Goal: Task Accomplishment & Management: Manage account settings

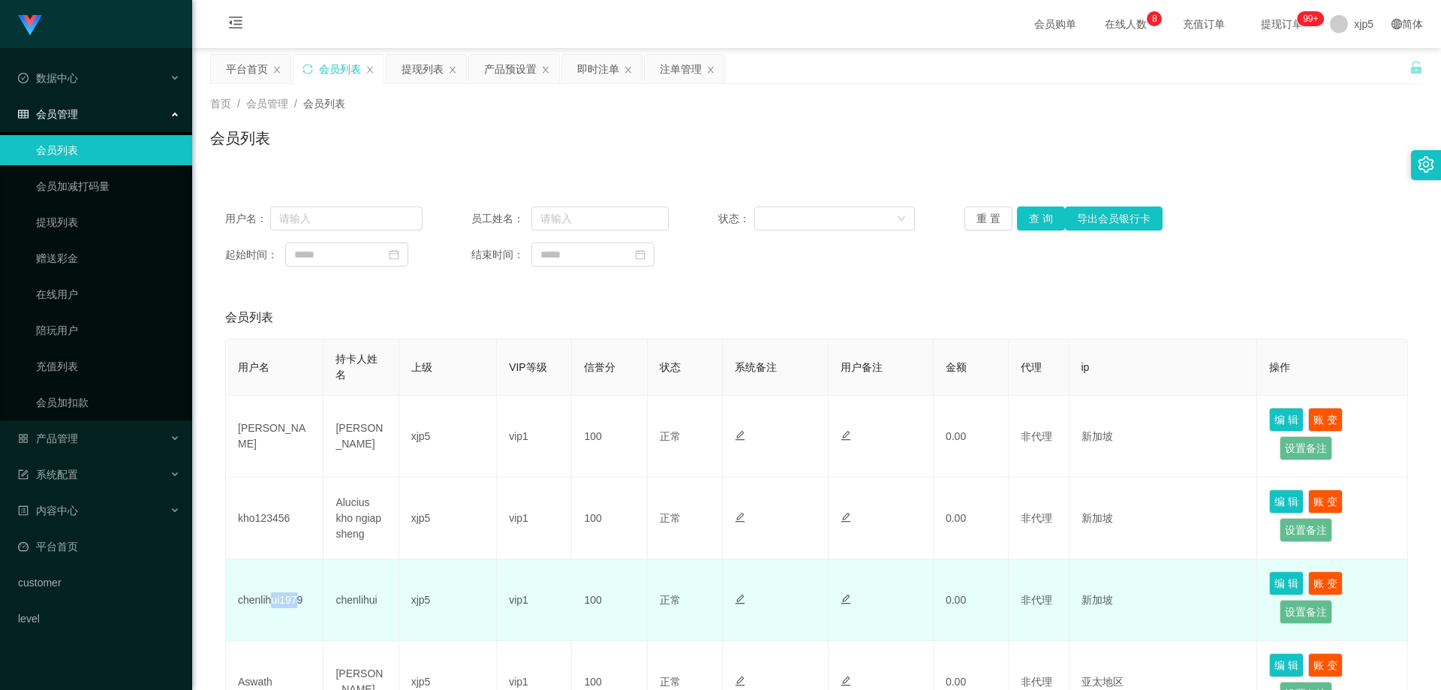
drag, startPoint x: 296, startPoint y: 603, endPoint x: 269, endPoint y: 603, distance: 27.8
click at [269, 603] on td "chenlihui1979" at bounding box center [275, 600] width 98 height 82
click at [313, 604] on td "chenlihui1979" at bounding box center [275, 600] width 98 height 82
drag, startPoint x: 314, startPoint y: 606, endPoint x: 237, endPoint y: 604, distance: 76.6
click at [237, 604] on td "chenlihui1979" at bounding box center [275, 600] width 98 height 82
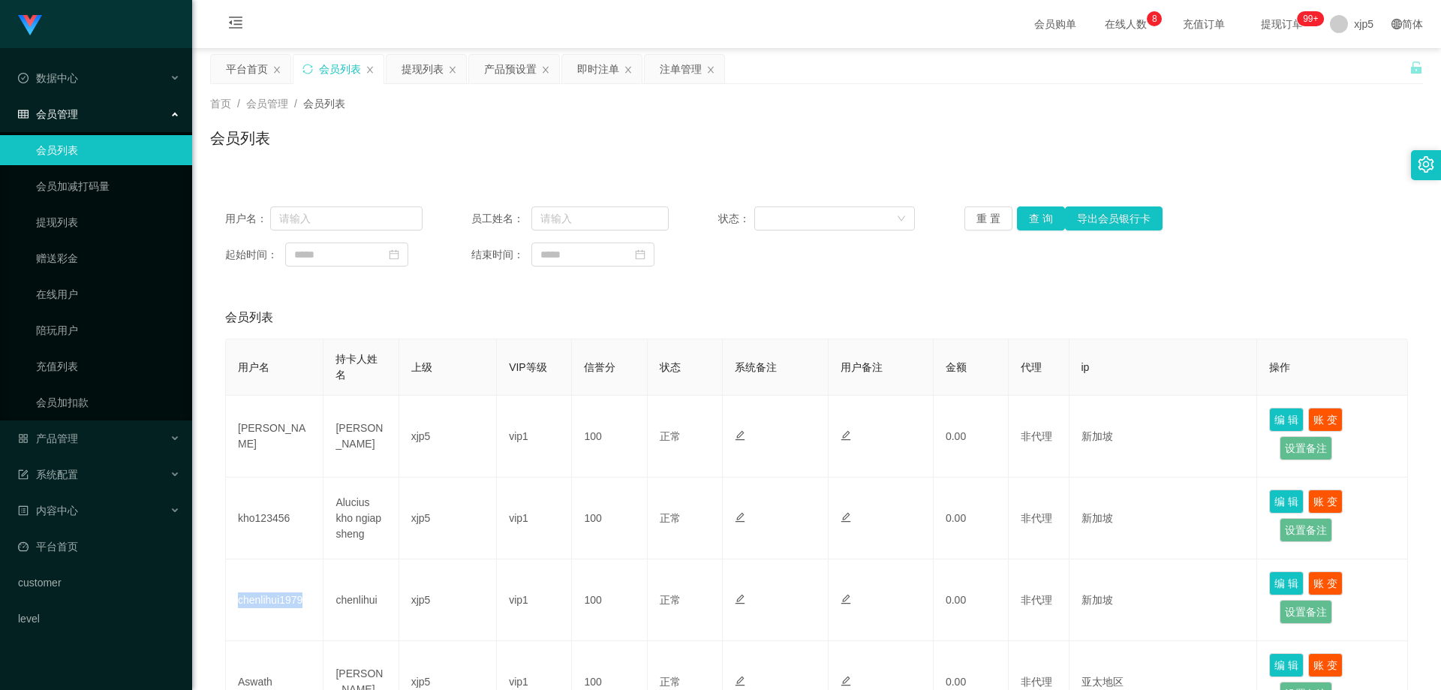
copy td "chenlihui1979"
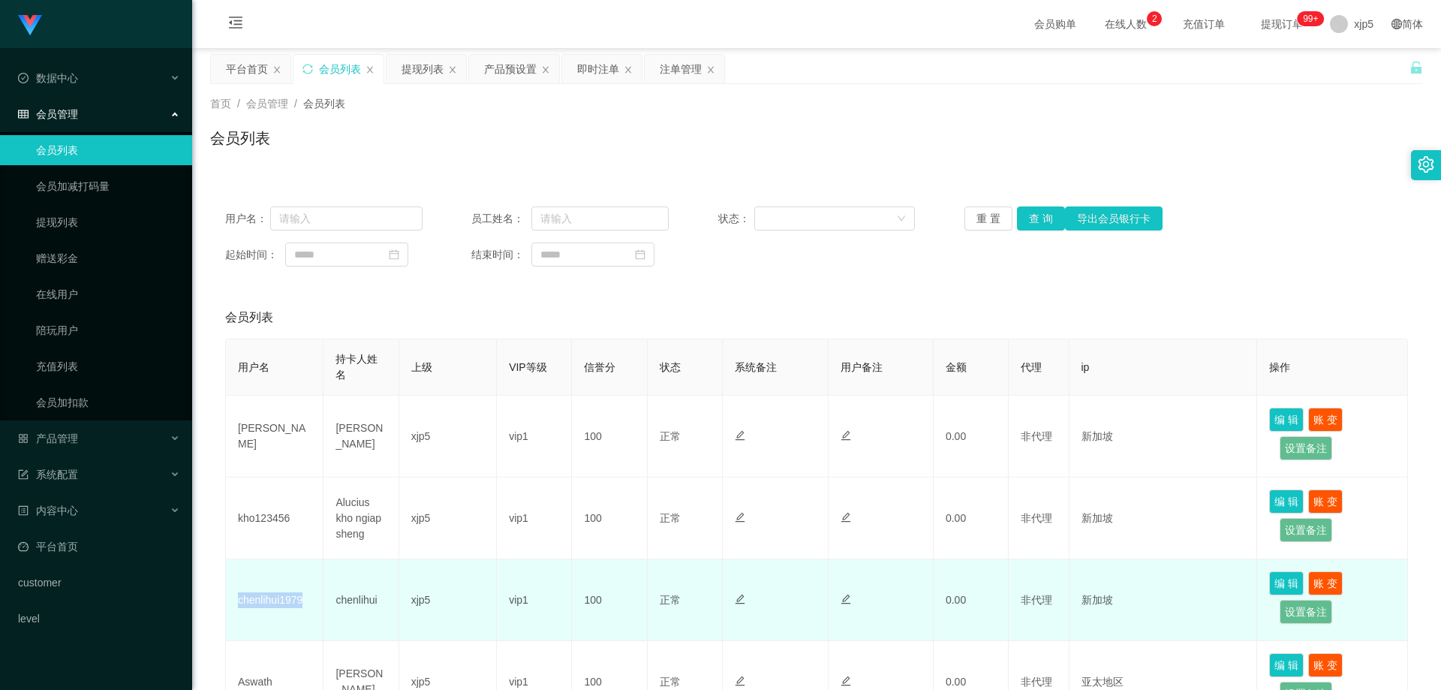
scroll to position [150, 0]
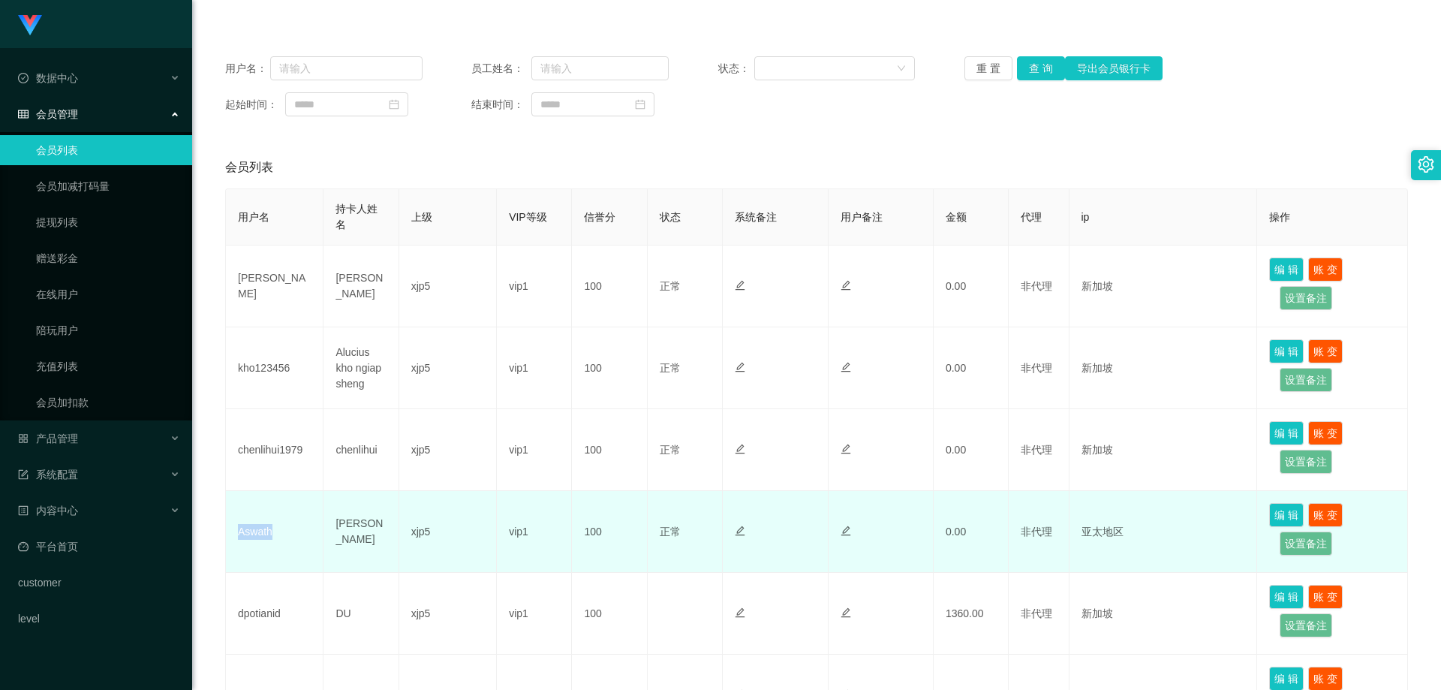
drag, startPoint x: 258, startPoint y: 538, endPoint x: 239, endPoint y: 537, distance: 19.5
click at [239, 537] on td "Aswath" at bounding box center [275, 532] width 98 height 82
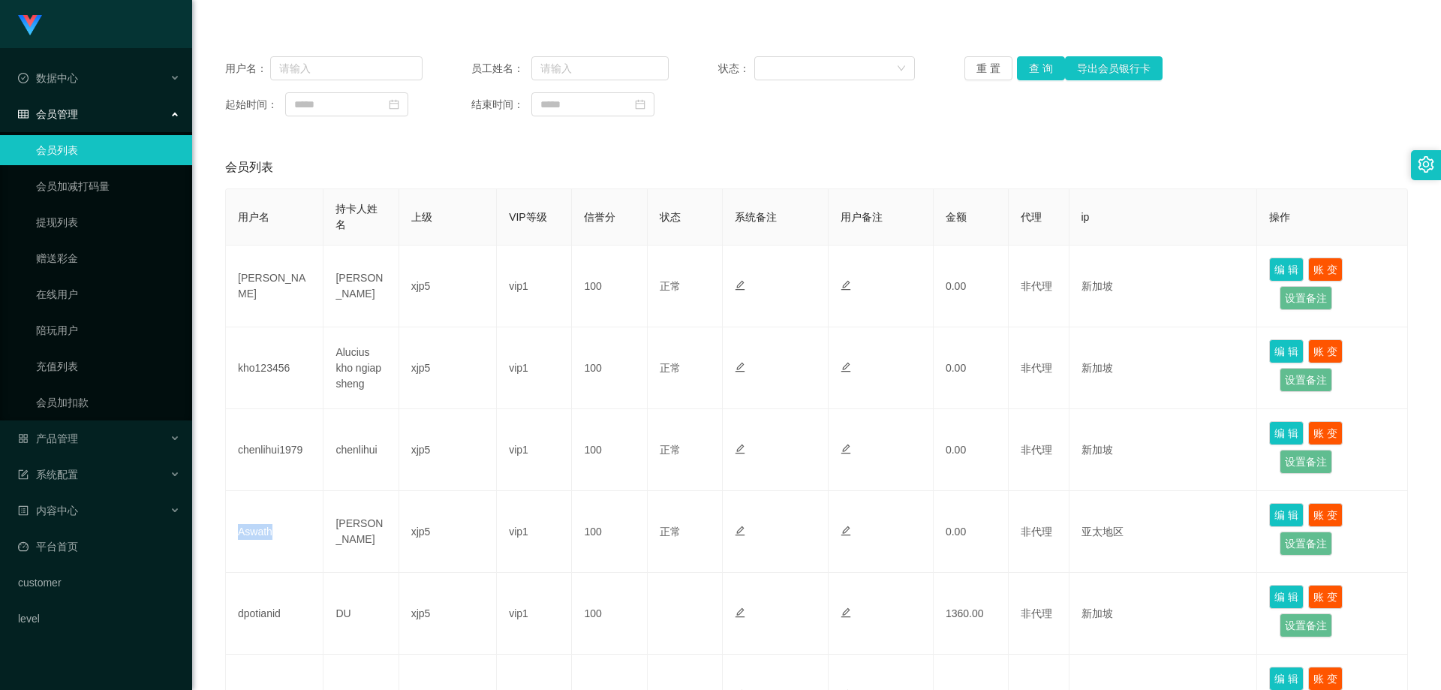
copy td "Aswath"
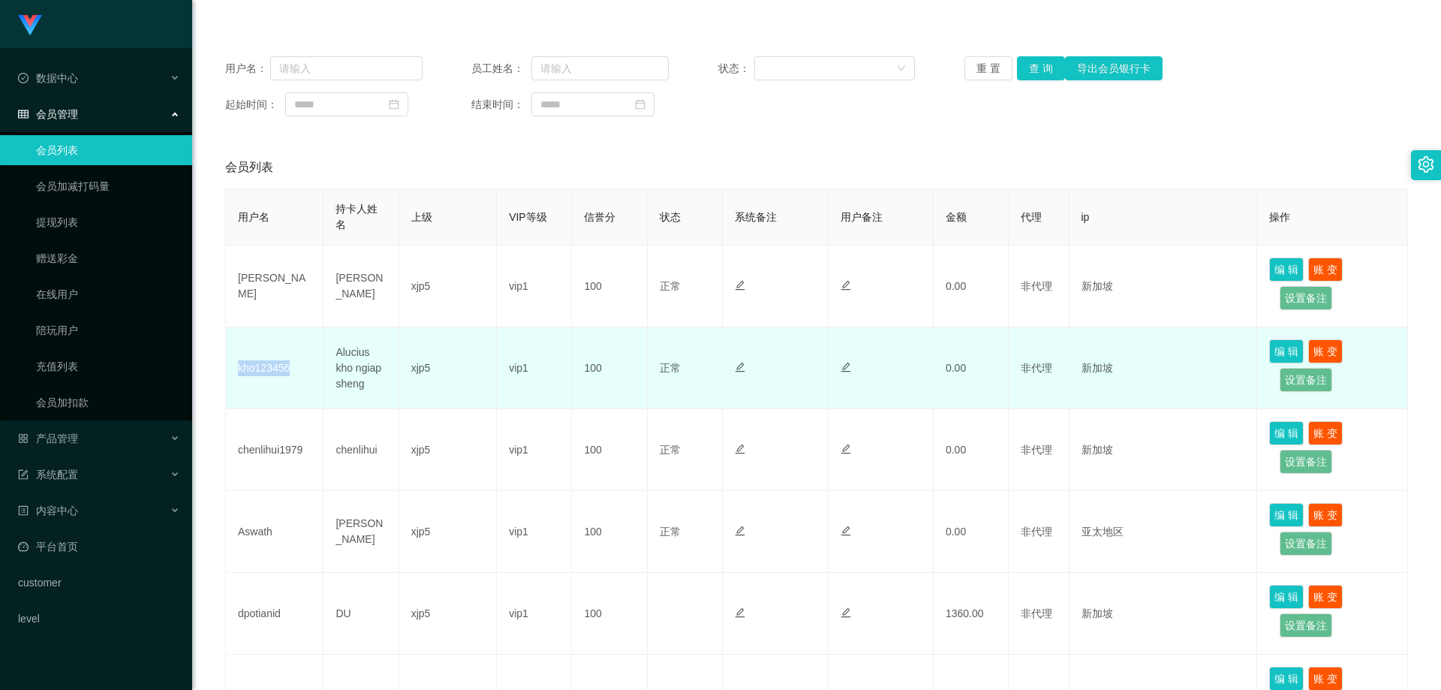
drag, startPoint x: 300, startPoint y: 375, endPoint x: 235, endPoint y: 376, distance: 65.3
click at [235, 376] on td "kho123456" at bounding box center [275, 368] width 98 height 82
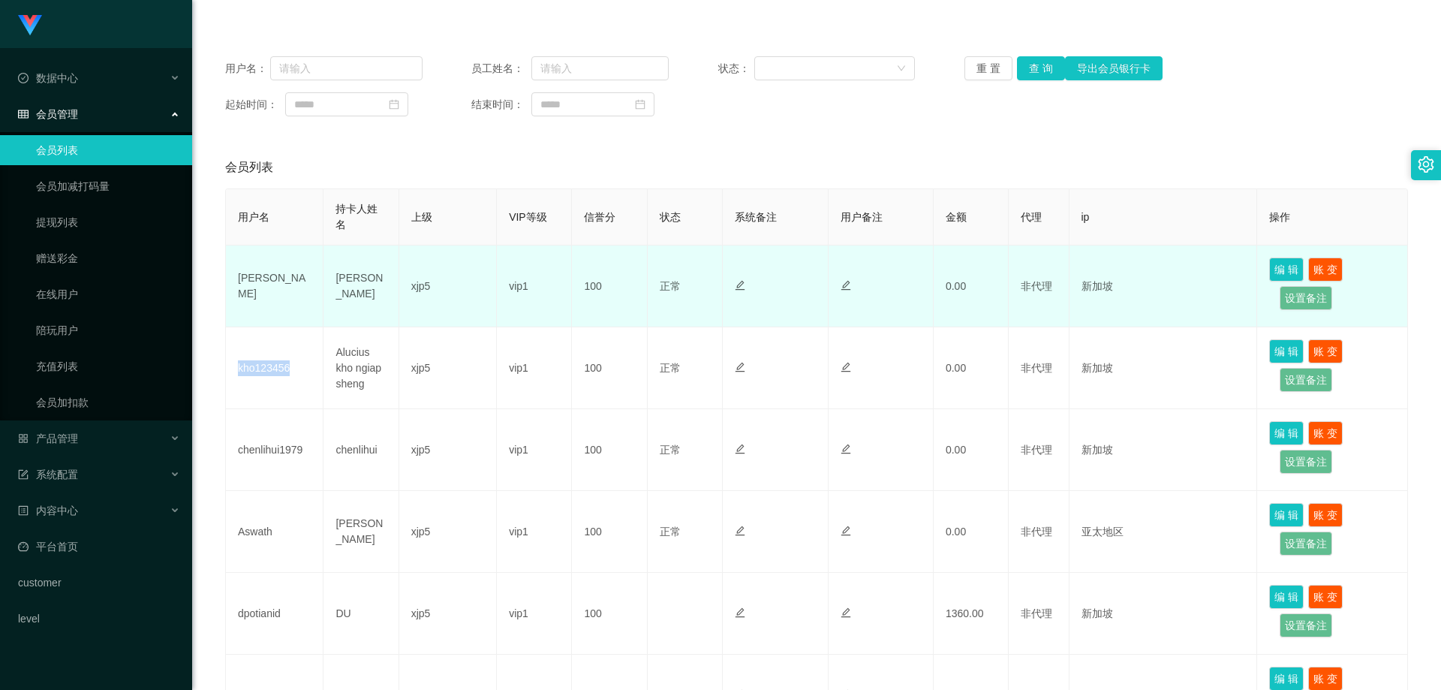
copy td "kho123456"
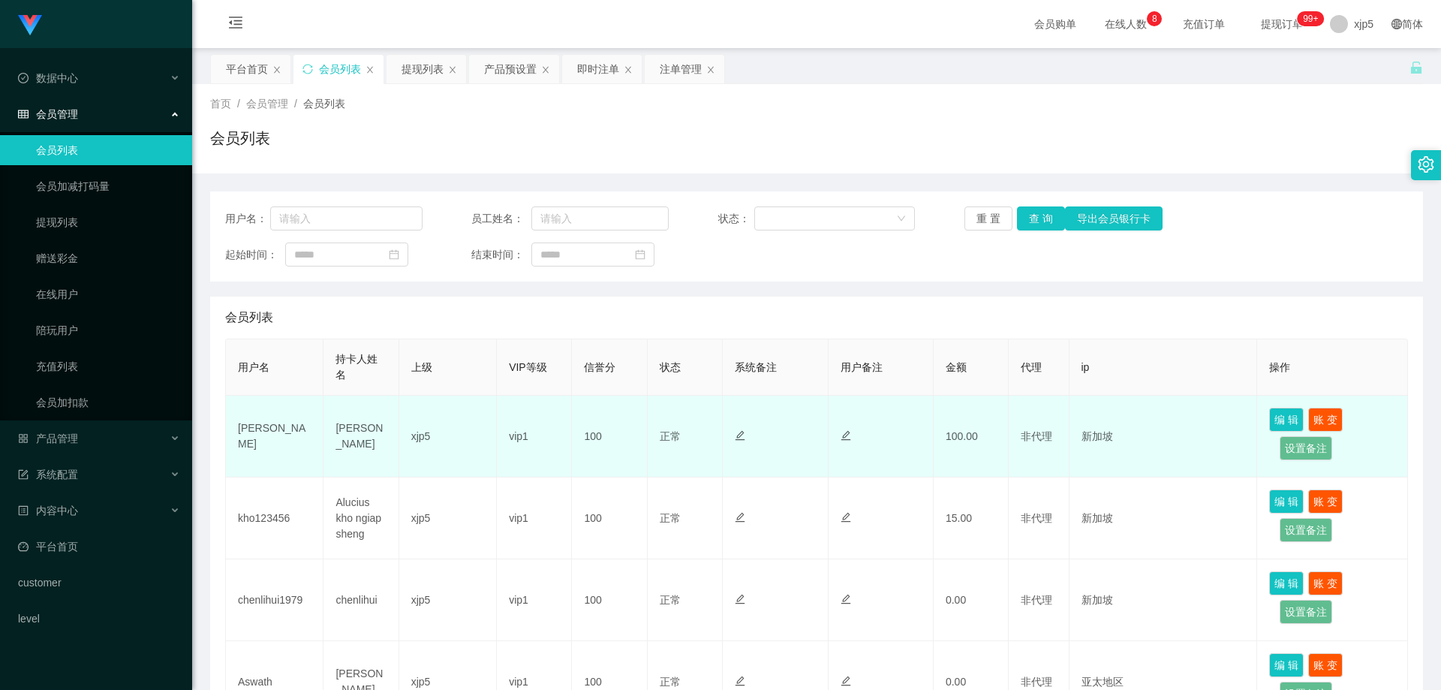
scroll to position [75, 0]
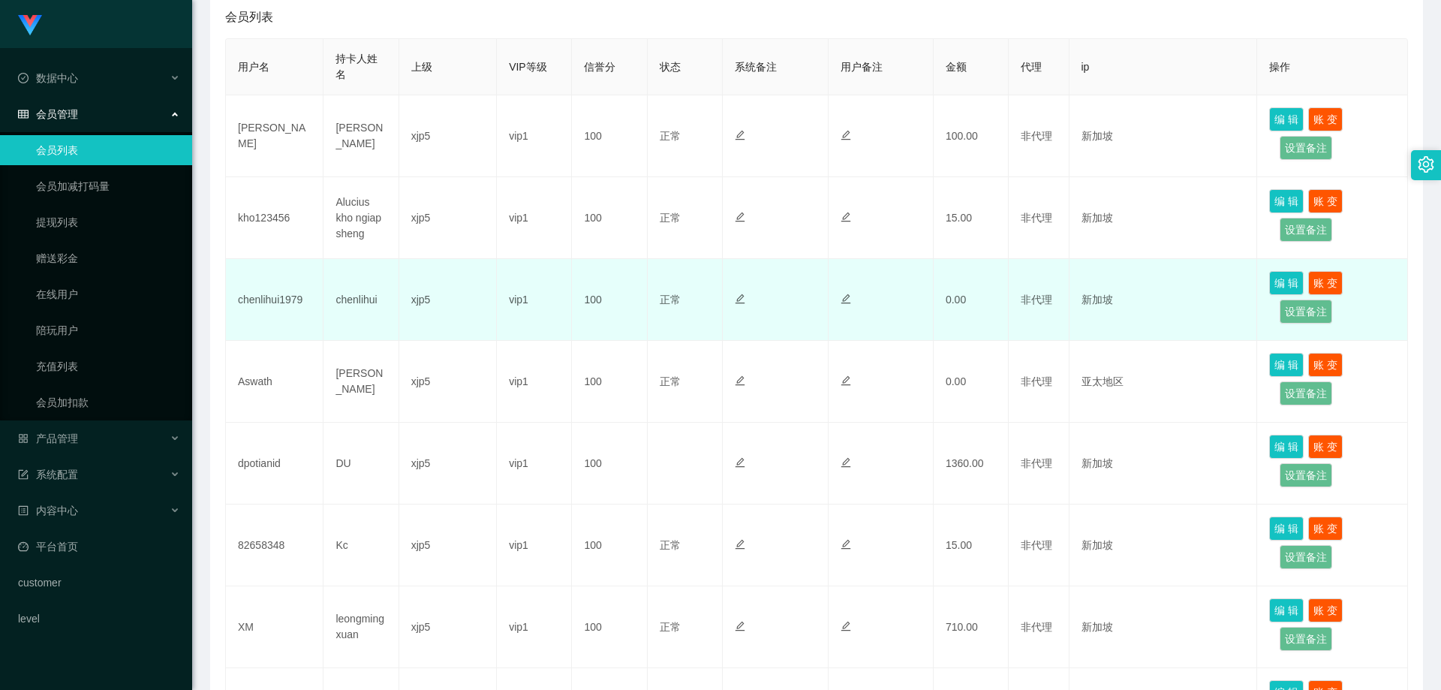
scroll to position [225, 0]
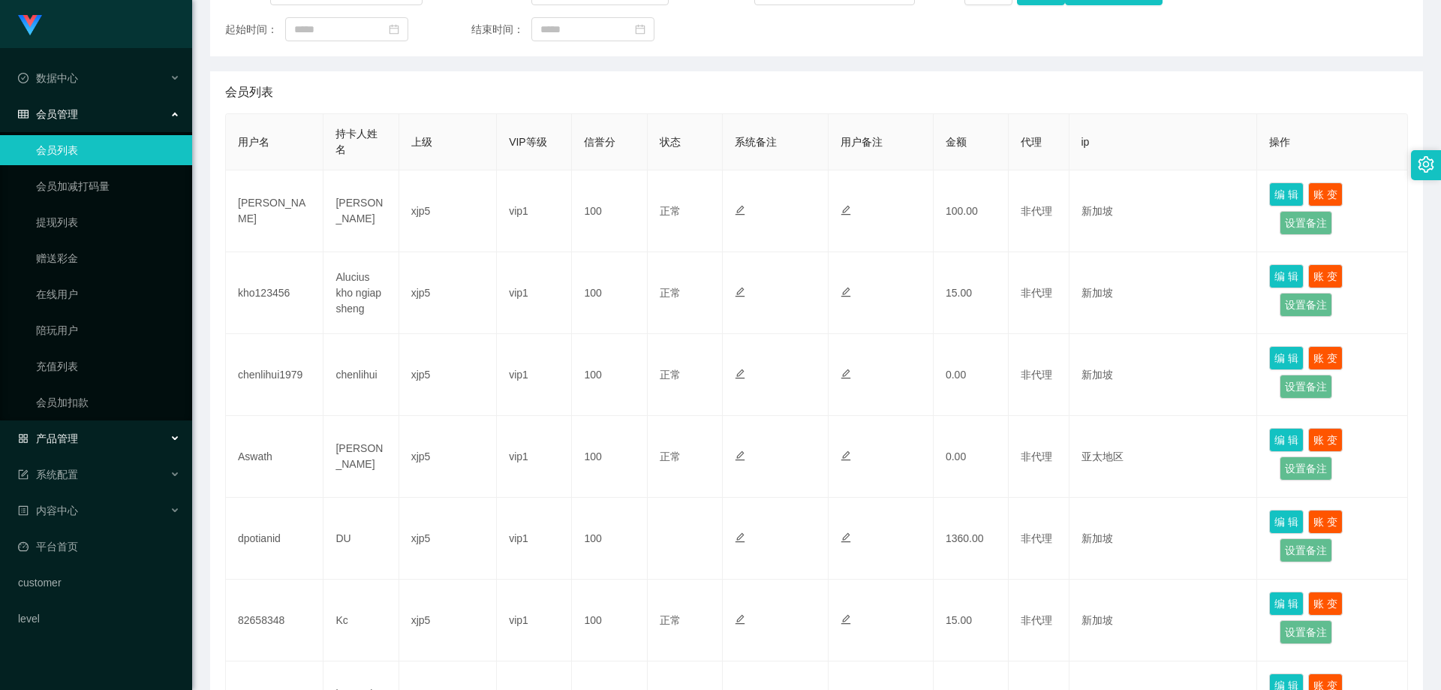
click at [83, 441] on div "产品管理" at bounding box center [96, 438] width 192 height 30
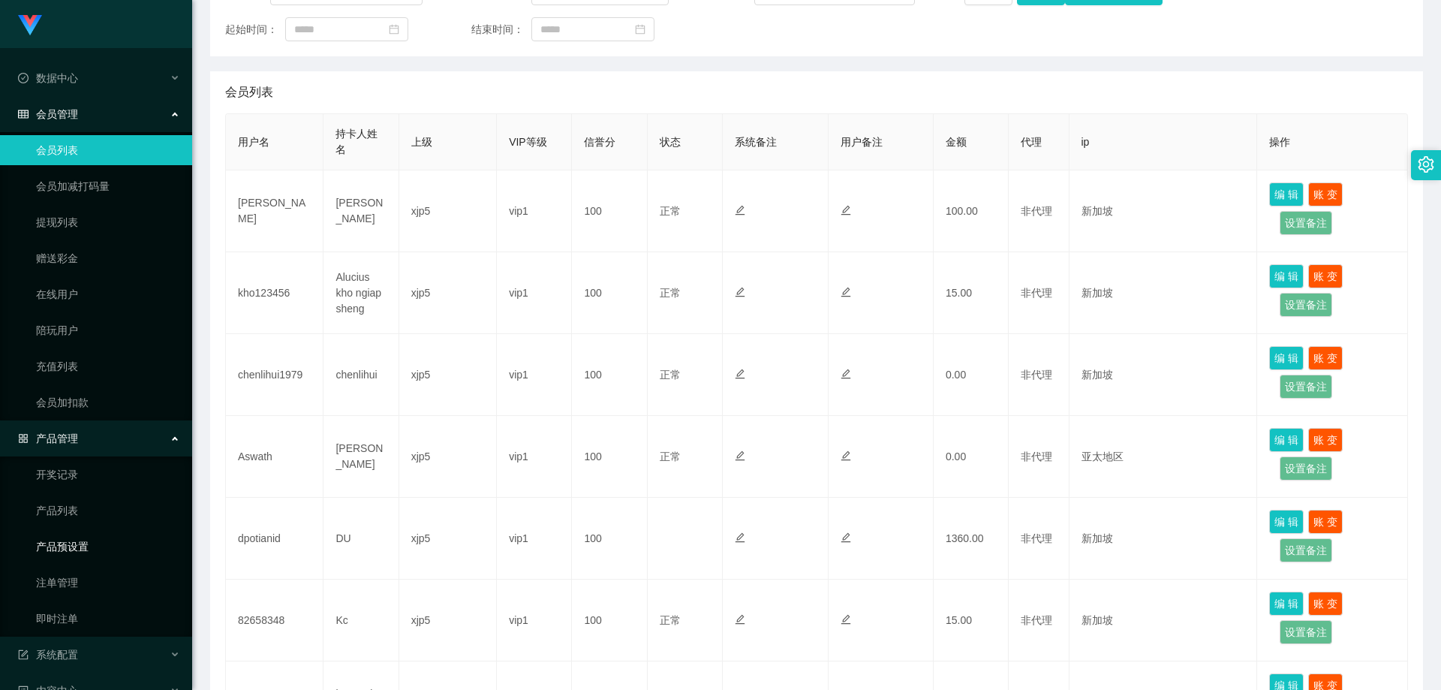
click at [99, 556] on link "产品预设置" at bounding box center [108, 546] width 144 height 30
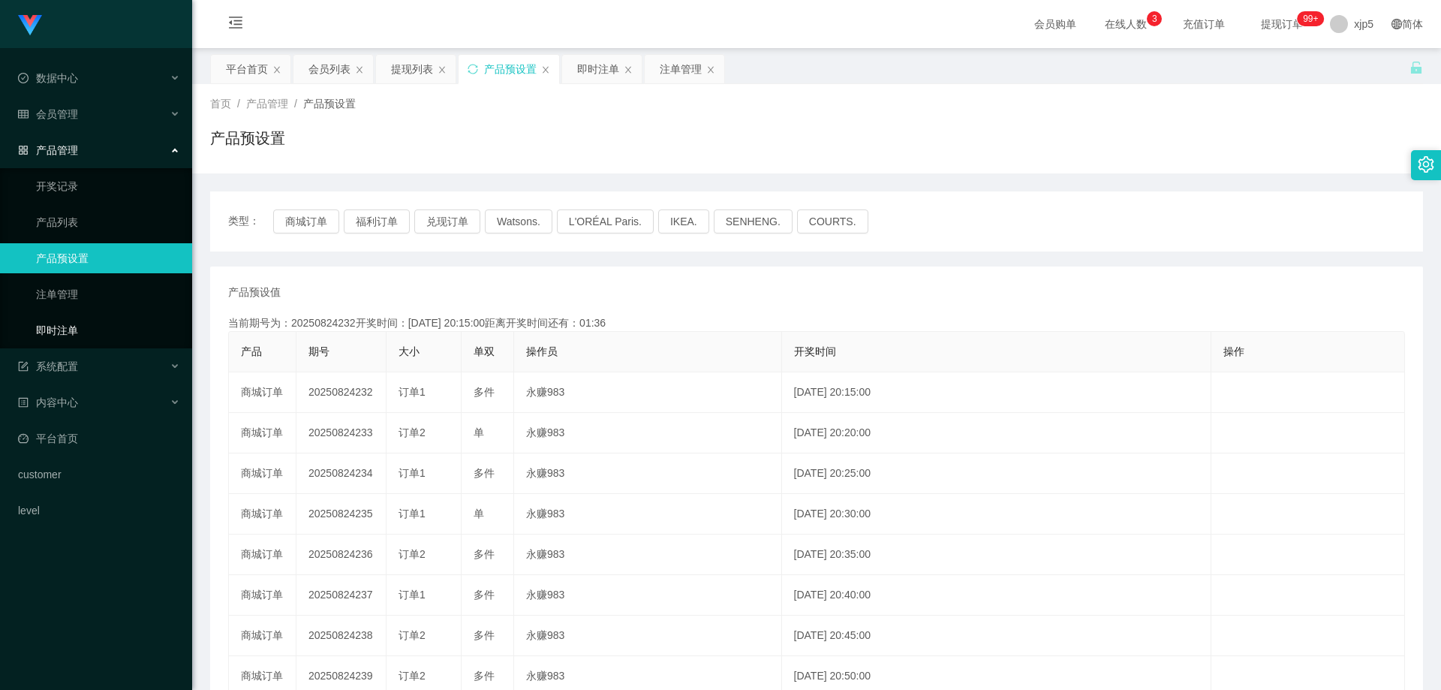
click at [84, 332] on link "即时注单" at bounding box center [108, 330] width 144 height 30
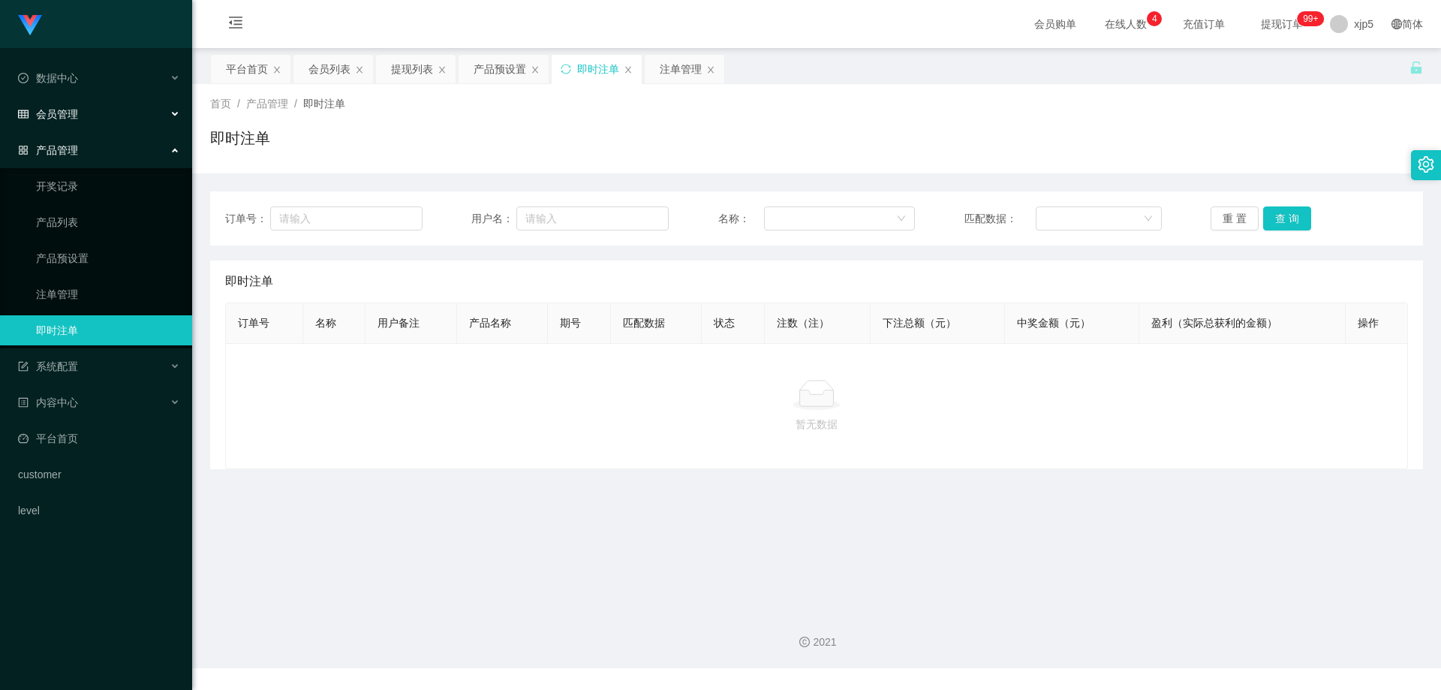
click at [135, 107] on div "会员管理" at bounding box center [96, 114] width 192 height 30
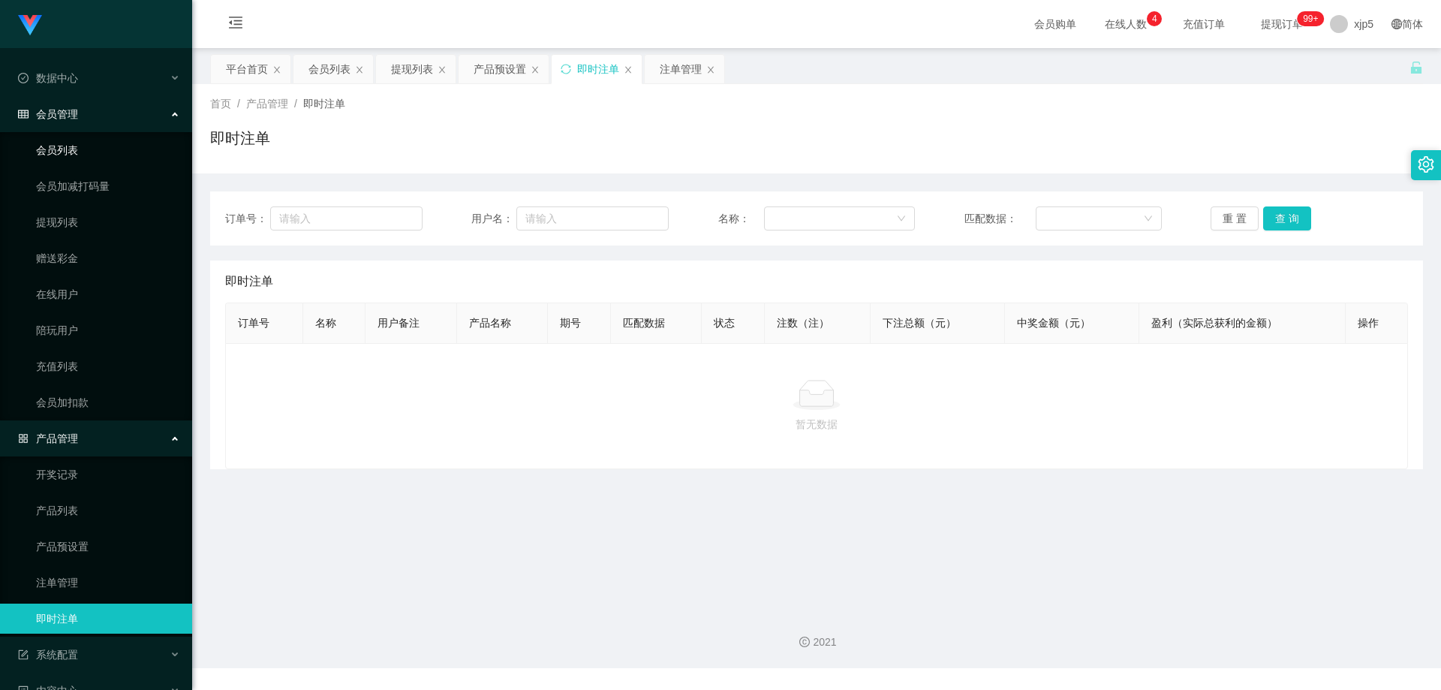
click at [89, 149] on link "会员列表" at bounding box center [108, 150] width 144 height 30
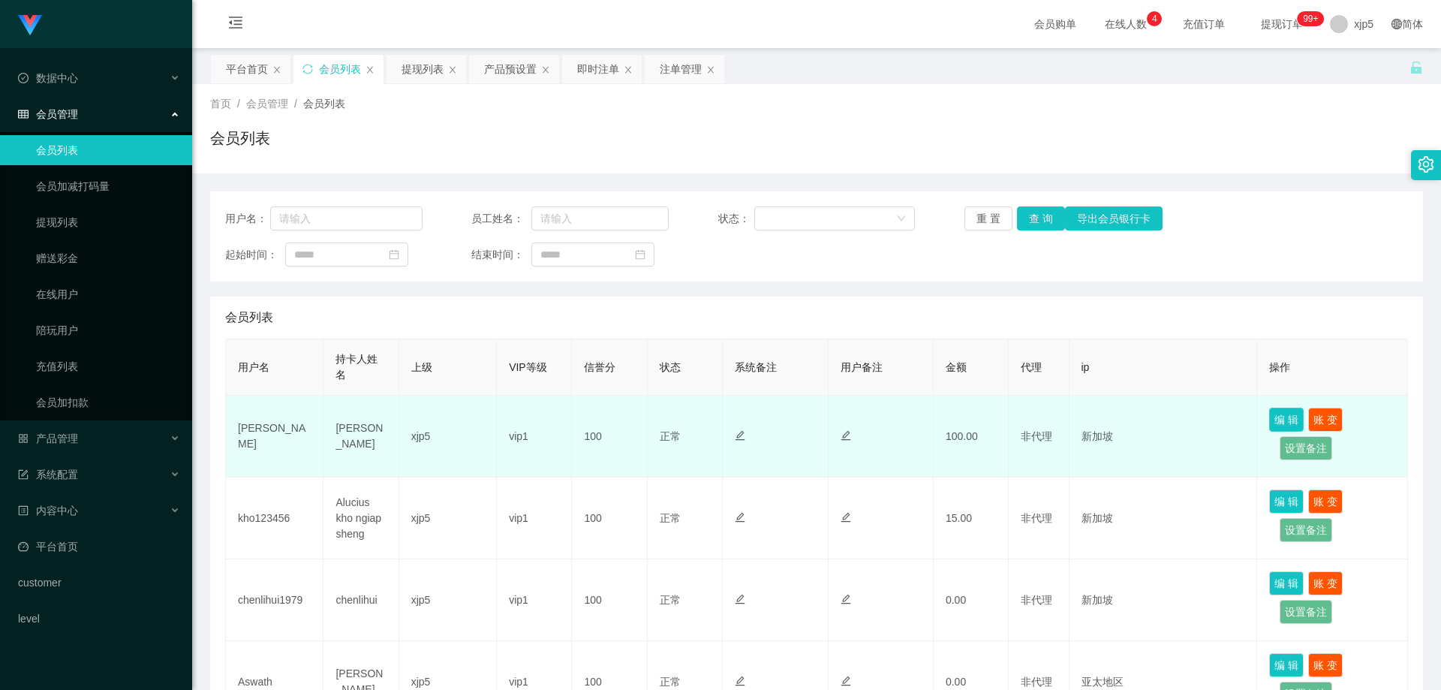
click at [1286, 408] on button "编 辑" at bounding box center [1286, 419] width 35 height 24
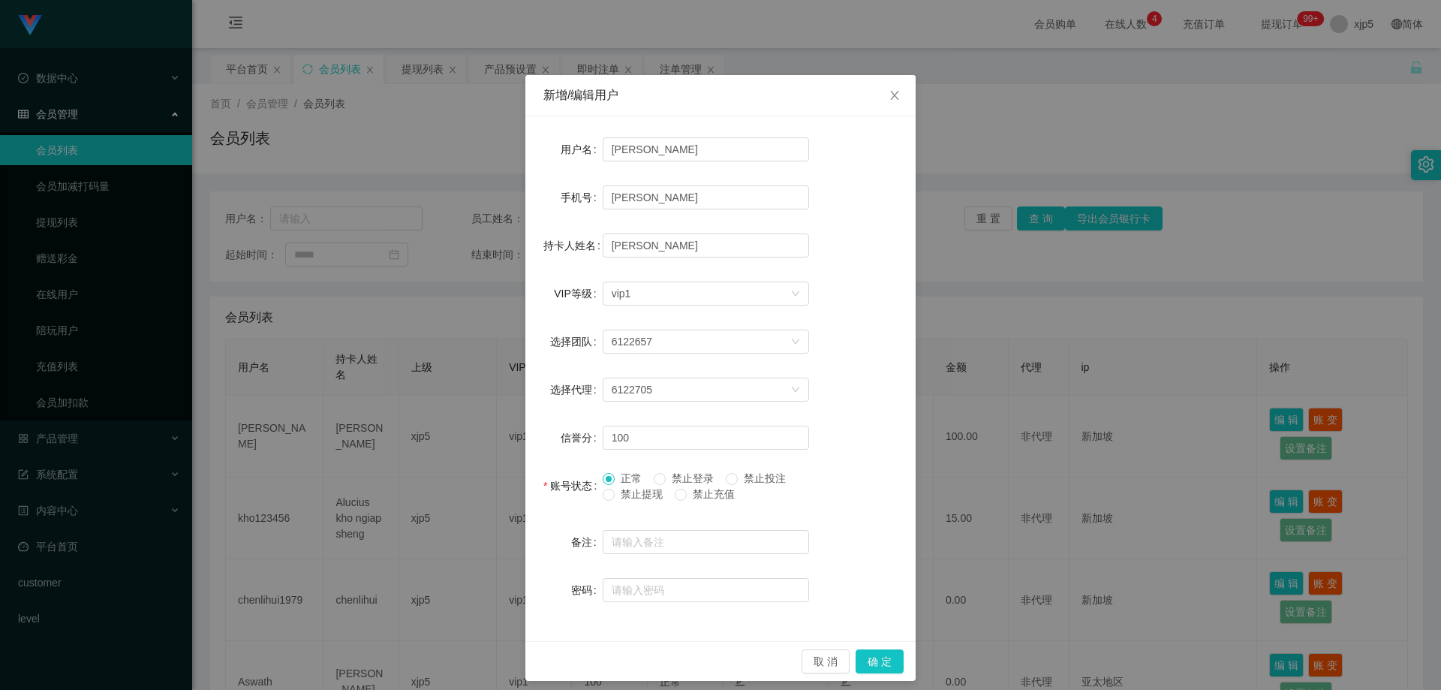
click at [603, 500] on span at bounding box center [609, 495] width 12 height 12
click at [861, 651] on button "确 定" at bounding box center [879, 661] width 48 height 24
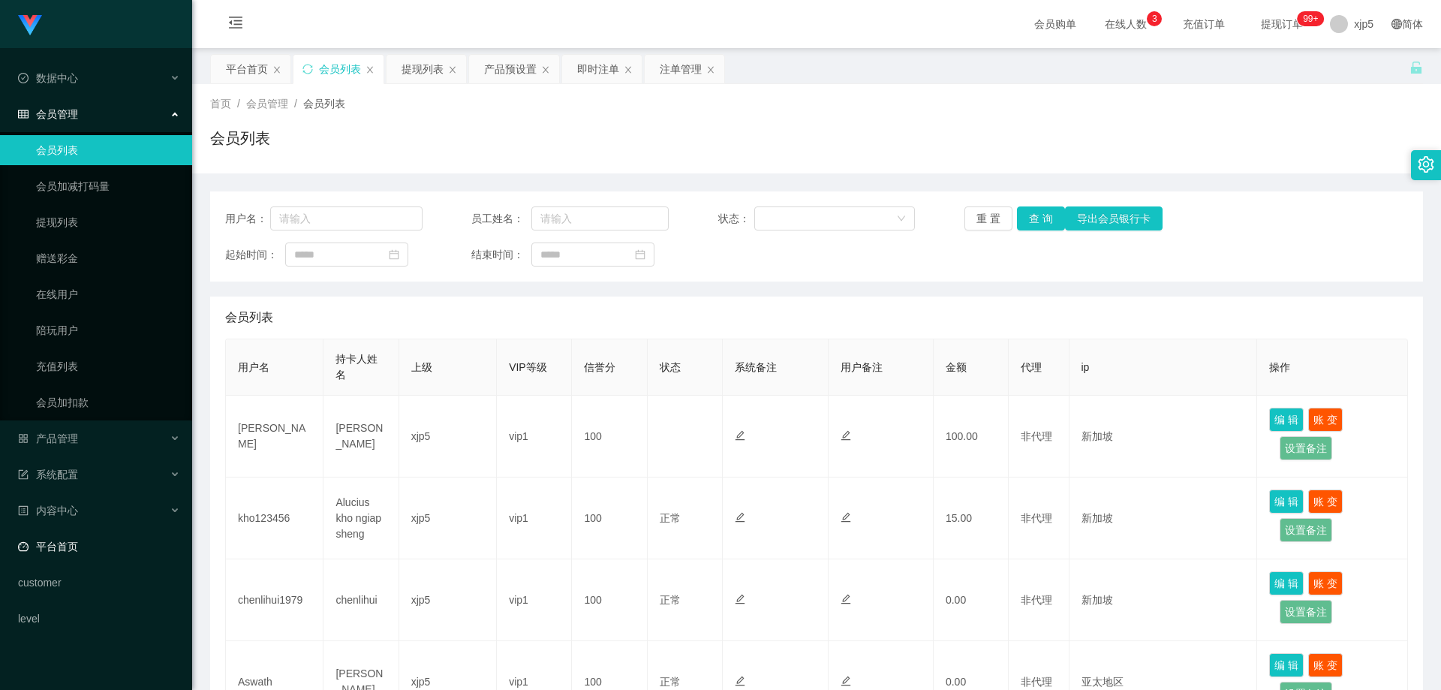
drag, startPoint x: 110, startPoint y: 549, endPoint x: 174, endPoint y: 529, distance: 67.4
click at [109, 549] on link "平台首页" at bounding box center [99, 546] width 162 height 30
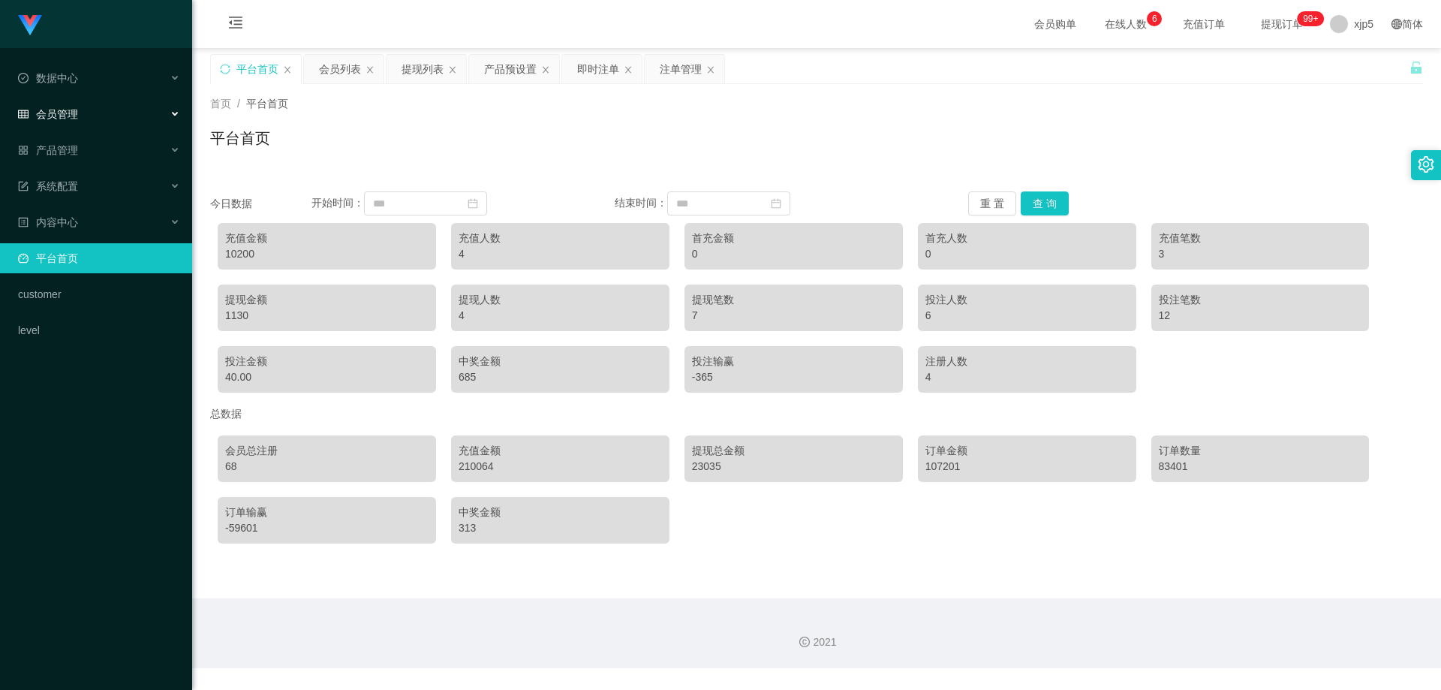
click at [78, 113] on div "会员管理" at bounding box center [96, 114] width 192 height 30
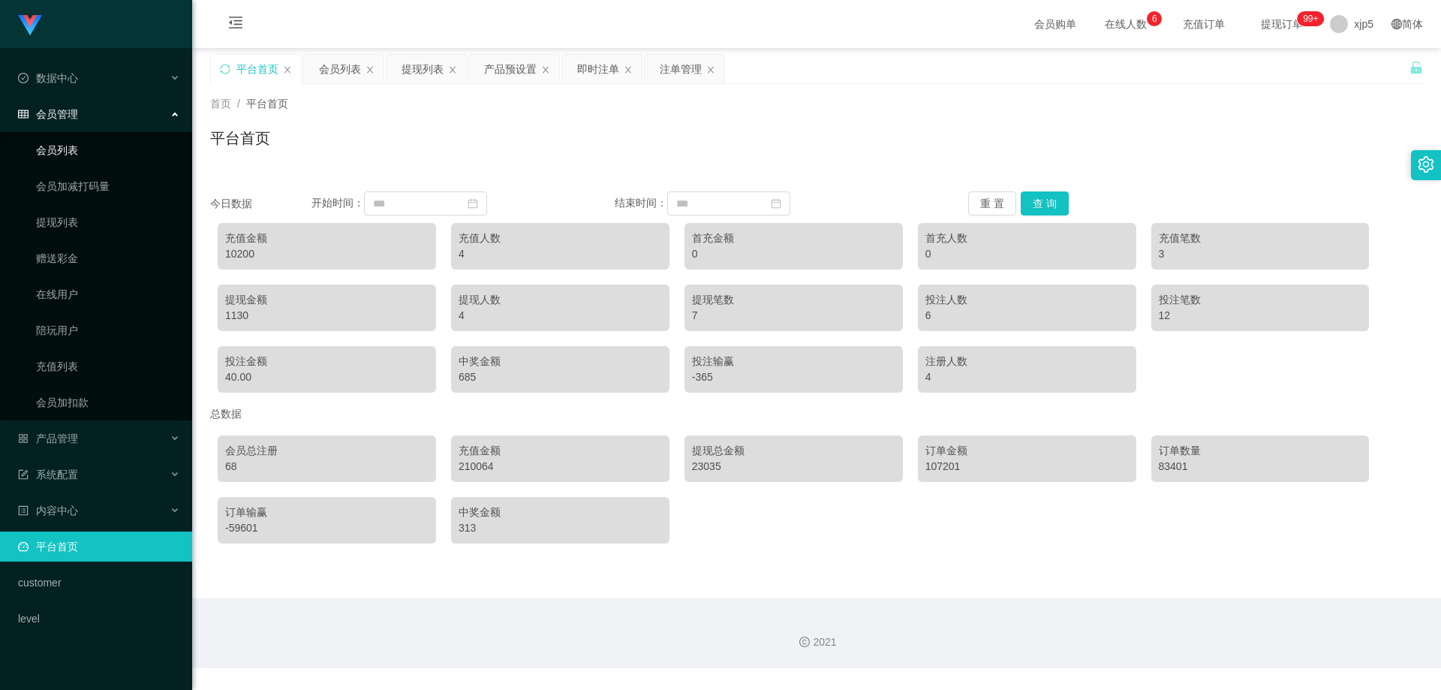
click at [92, 147] on link "会员列表" at bounding box center [108, 150] width 144 height 30
